Goal: Task Accomplishment & Management: Use online tool/utility

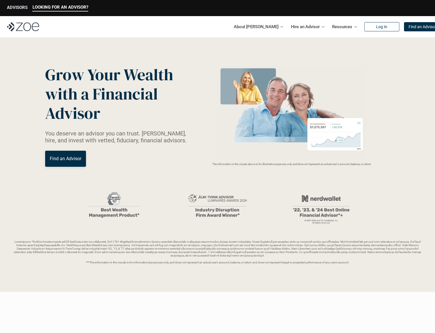
click at [16, 7] on p "ADVISORS" at bounding box center [17, 7] width 21 height 5
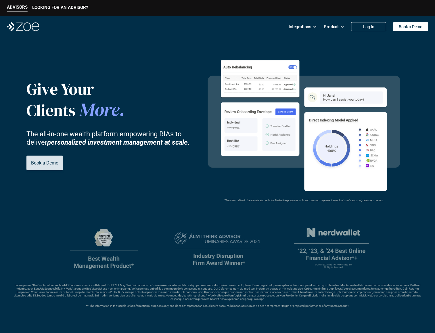
click at [45, 163] on p "Book a Demo" at bounding box center [44, 162] width 27 height 5
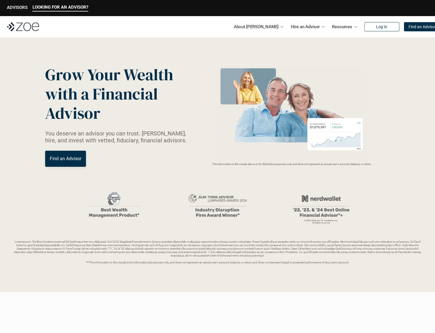
click at [20, 7] on p "ADVISORS" at bounding box center [17, 7] width 21 height 5
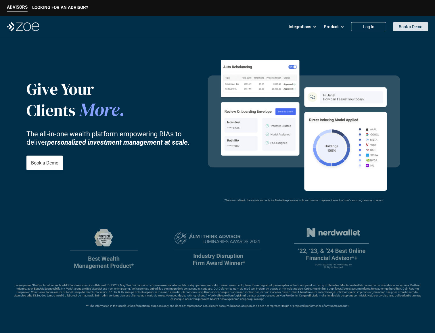
click at [411, 25] on p "Book a Demo" at bounding box center [410, 26] width 24 height 5
